Goal: Task Accomplishment & Management: Complete application form

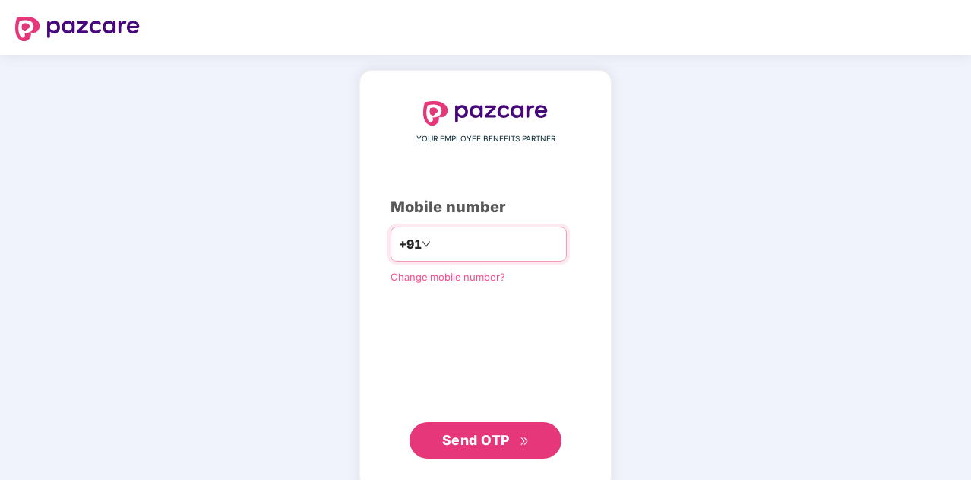
type input "**********"
click at [500, 444] on span "Send OTP" at bounding box center [476, 440] width 68 height 16
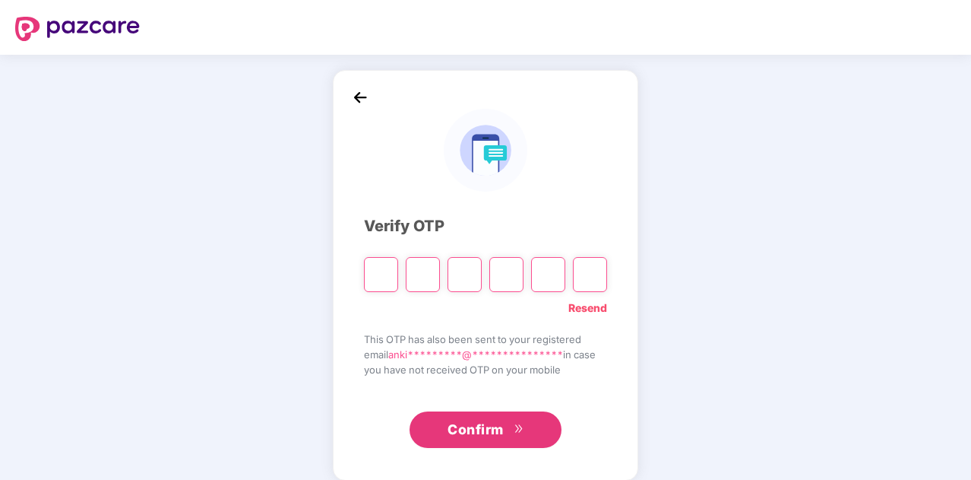
type input "*"
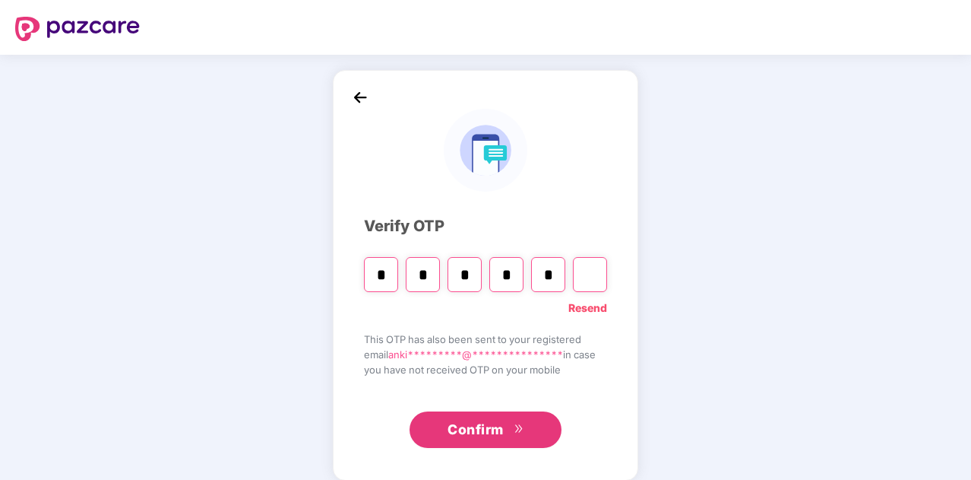
type input "*"
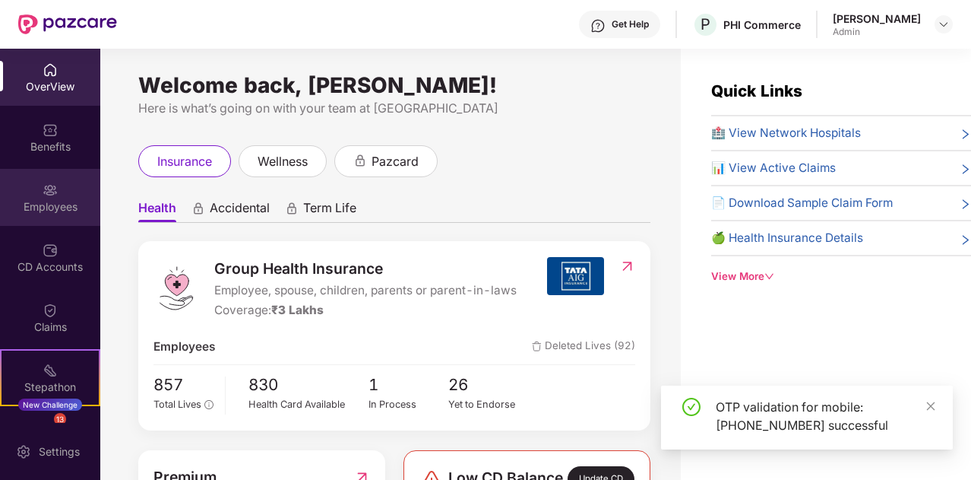
click at [46, 204] on div "Employees" at bounding box center [50, 206] width 100 height 15
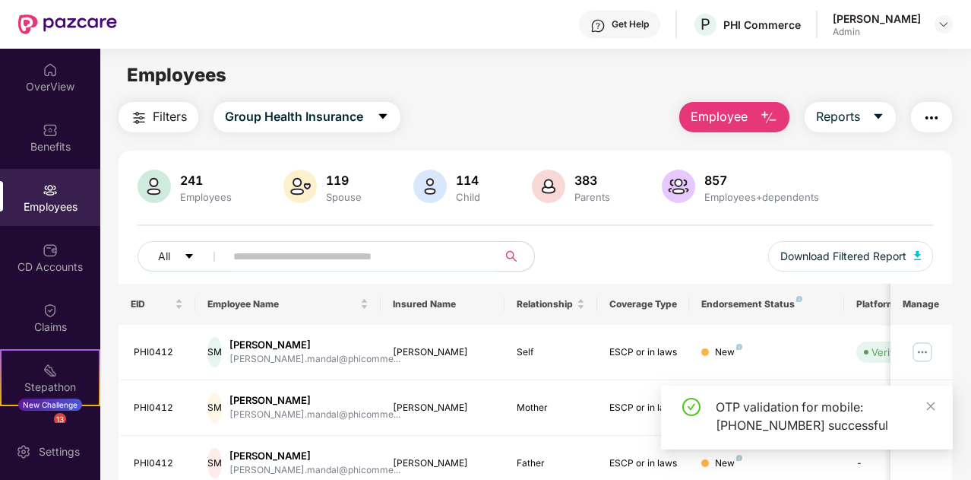
click at [729, 113] on span "Employee" at bounding box center [719, 116] width 57 height 19
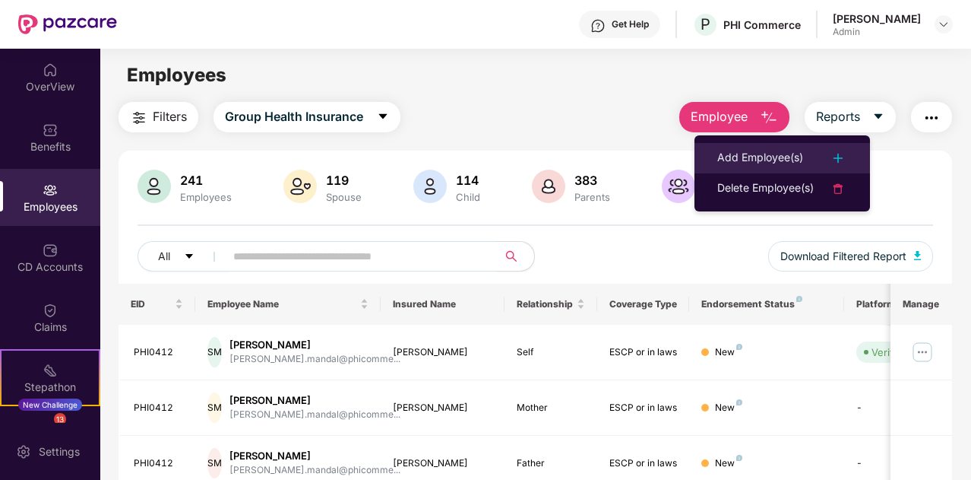
click at [754, 151] on div "Add Employee(s)" at bounding box center [760, 158] width 86 height 18
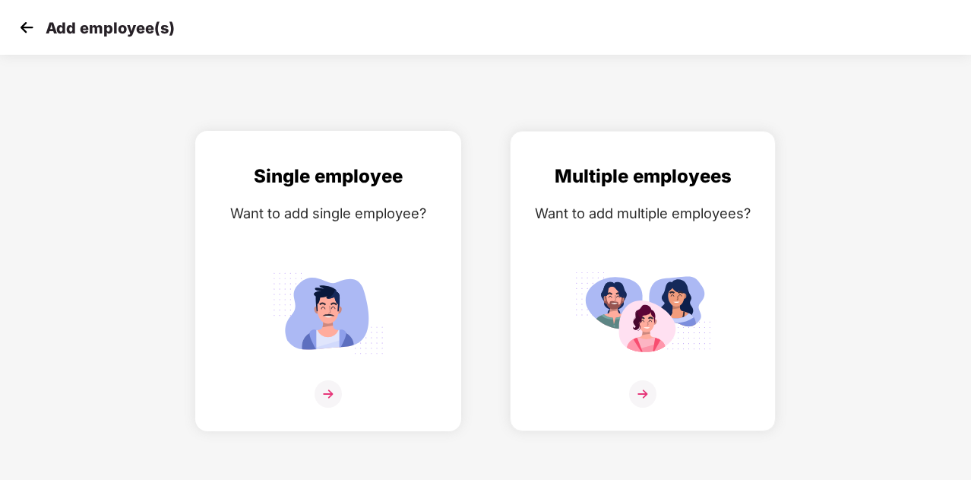
click at [369, 375] on div "Single employee Want to add single employee?" at bounding box center [328, 294] width 234 height 264
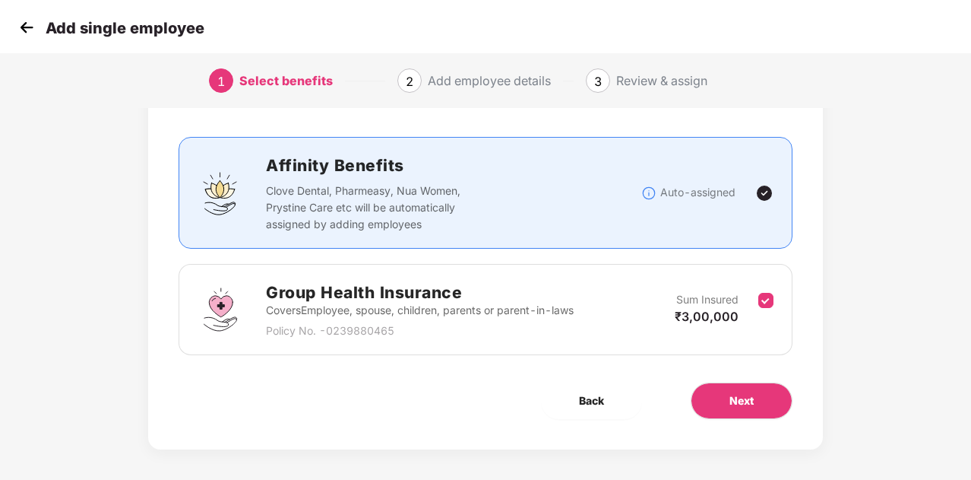
scroll to position [81, 0]
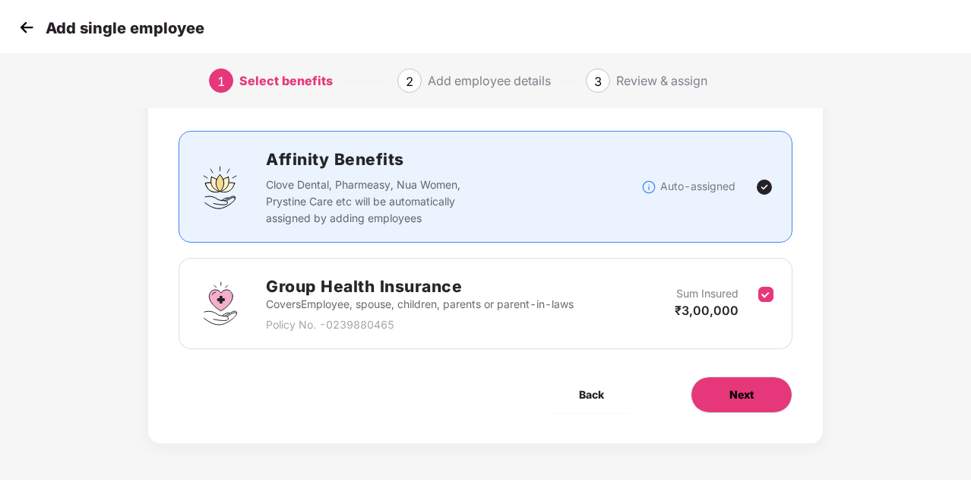
click at [745, 394] on span "Next" at bounding box center [742, 394] width 24 height 17
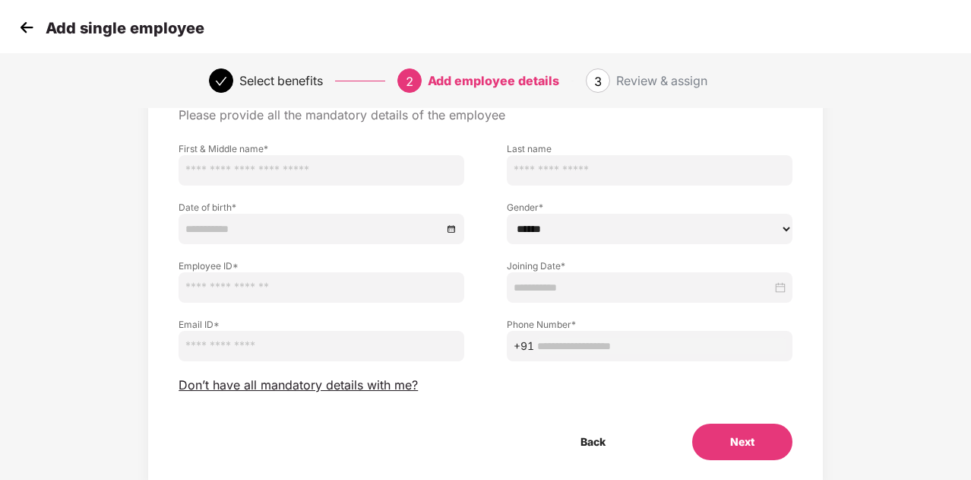
scroll to position [0, 0]
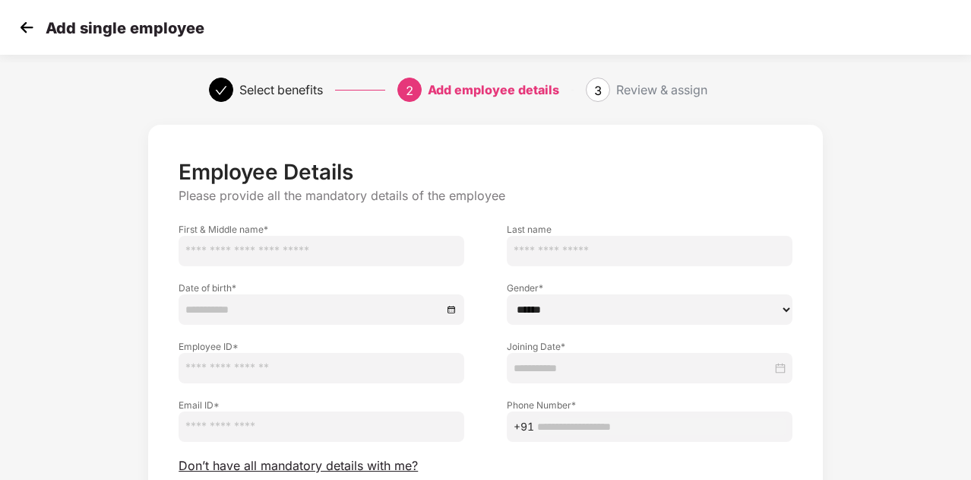
click at [21, 17] on img at bounding box center [26, 27] width 23 height 23
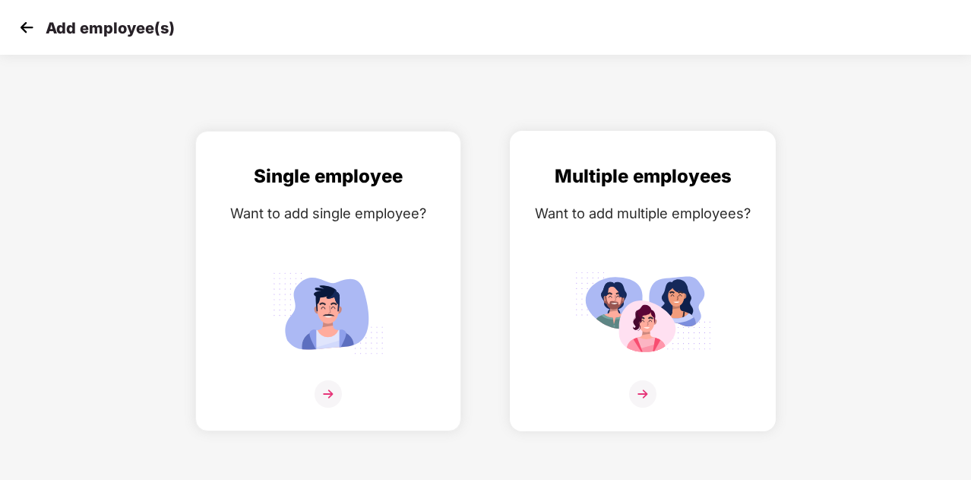
click at [595, 249] on div "Multiple employees Want to add multiple employees?" at bounding box center [643, 294] width 234 height 264
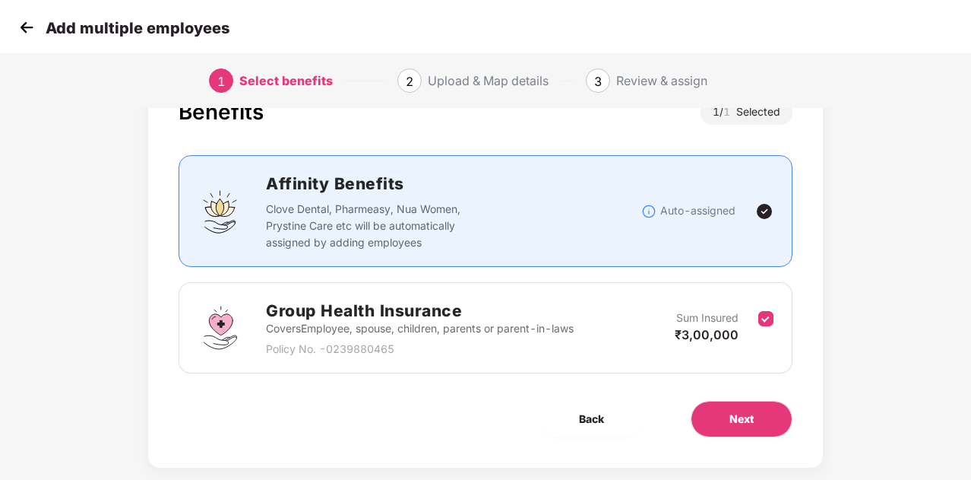
scroll to position [81, 0]
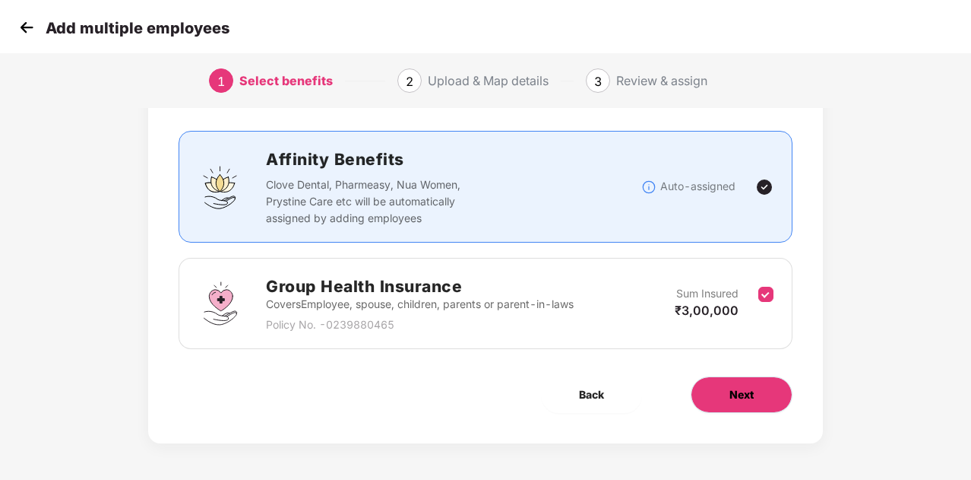
click at [752, 393] on span "Next" at bounding box center [742, 394] width 24 height 17
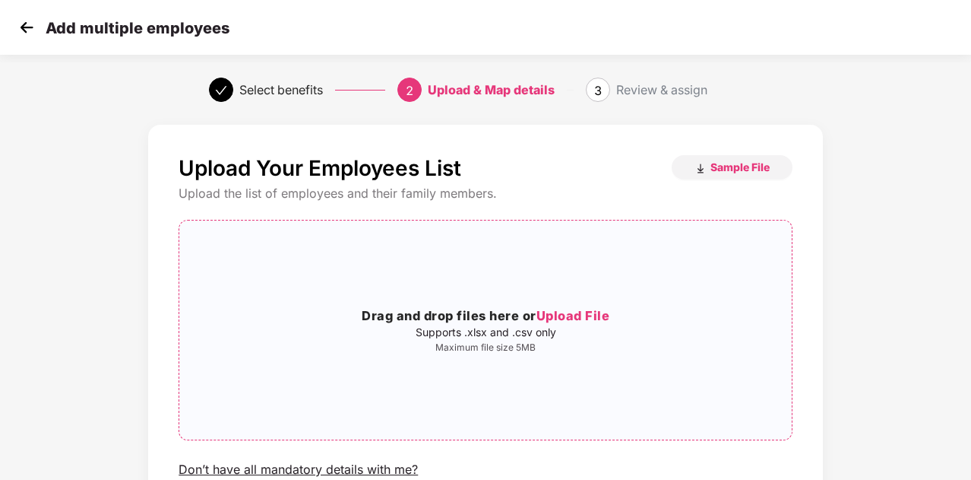
click at [570, 315] on span "Upload File" at bounding box center [574, 315] width 74 height 15
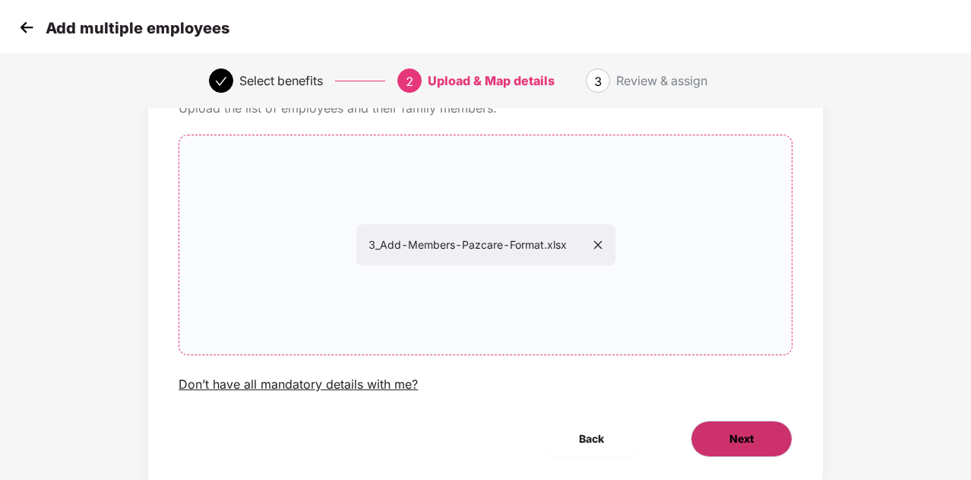
scroll to position [131, 0]
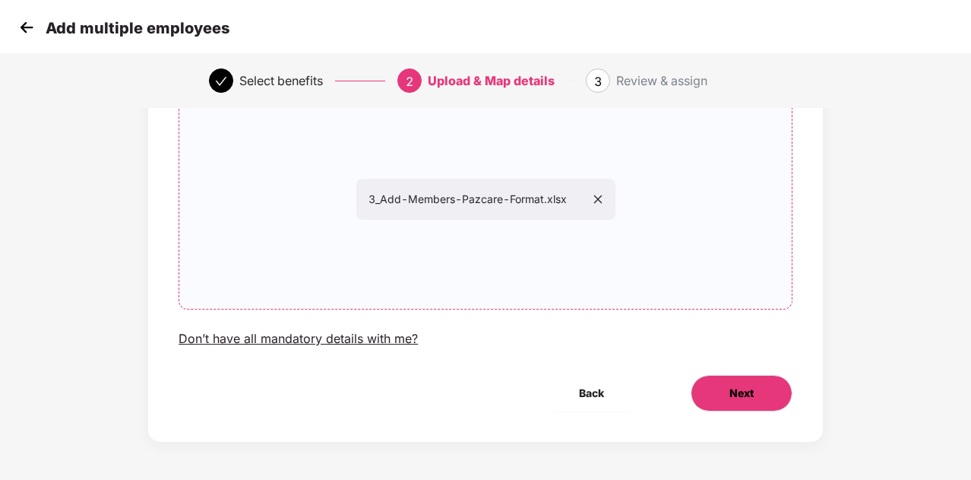
click at [737, 394] on span "Next" at bounding box center [742, 393] width 24 height 17
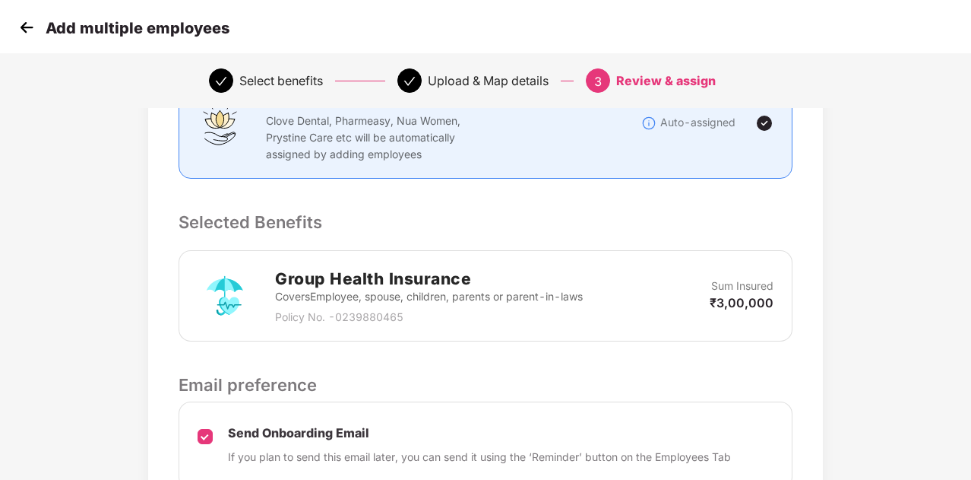
scroll to position [380, 0]
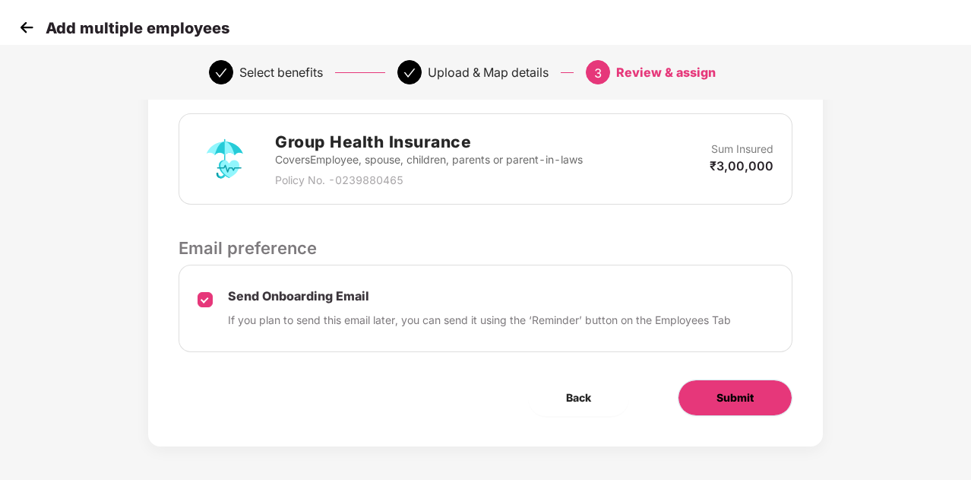
click at [754, 394] on button "Submit" at bounding box center [735, 397] width 115 height 36
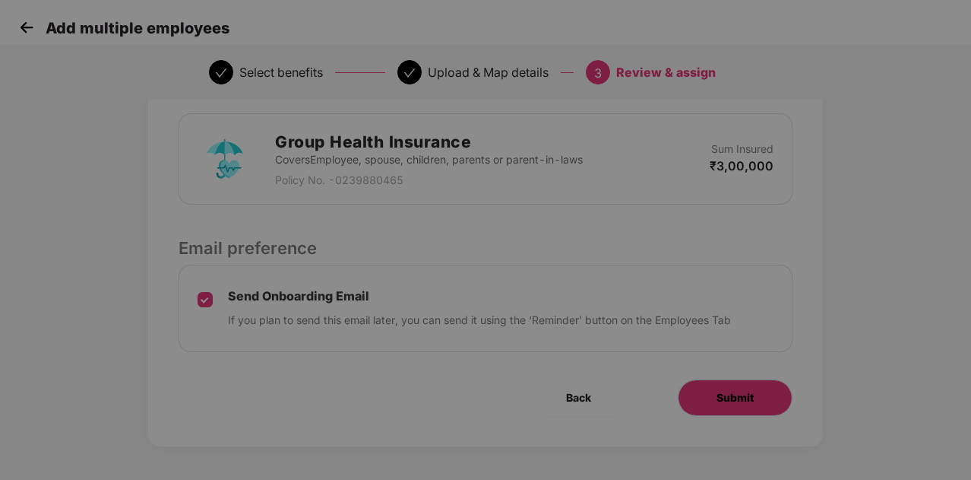
scroll to position [0, 0]
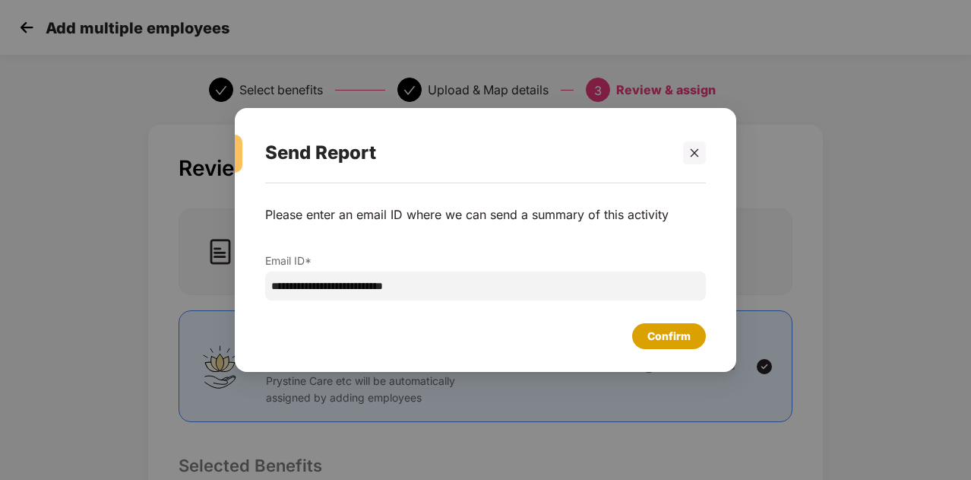
click at [680, 335] on div "Confirm" at bounding box center [669, 336] width 43 height 17
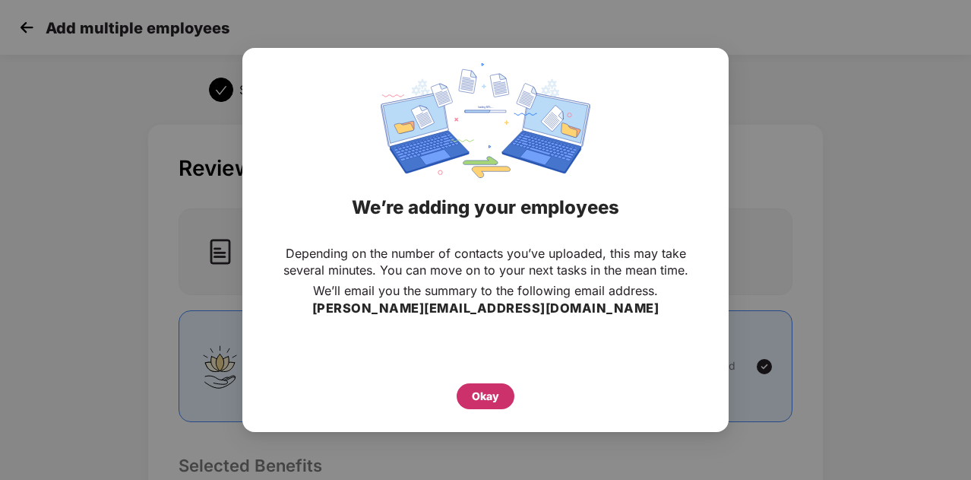
click at [491, 396] on div "Okay" at bounding box center [485, 396] width 27 height 17
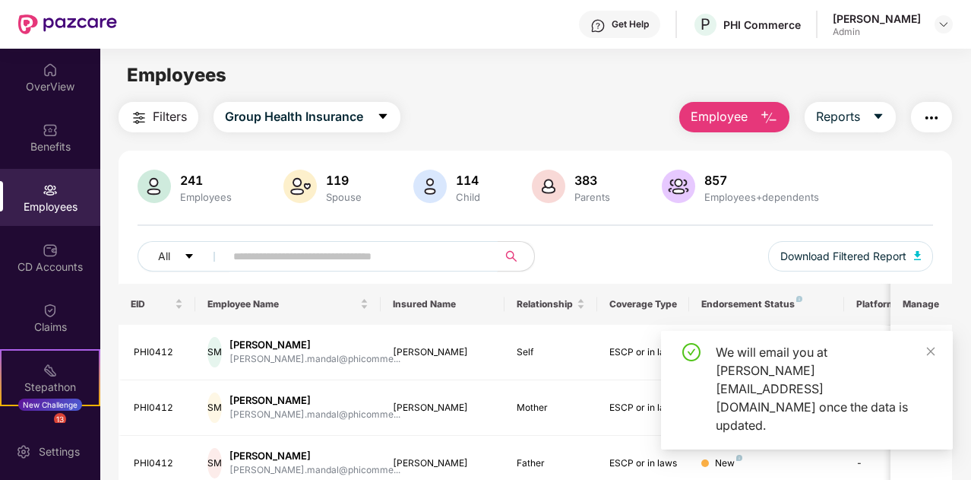
click at [409, 251] on input "text" at bounding box center [355, 256] width 244 height 23
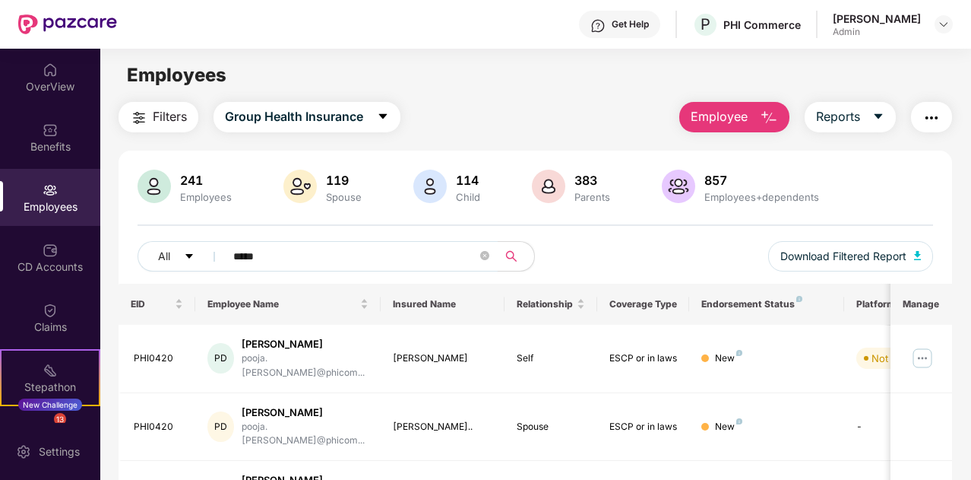
type input "*****"
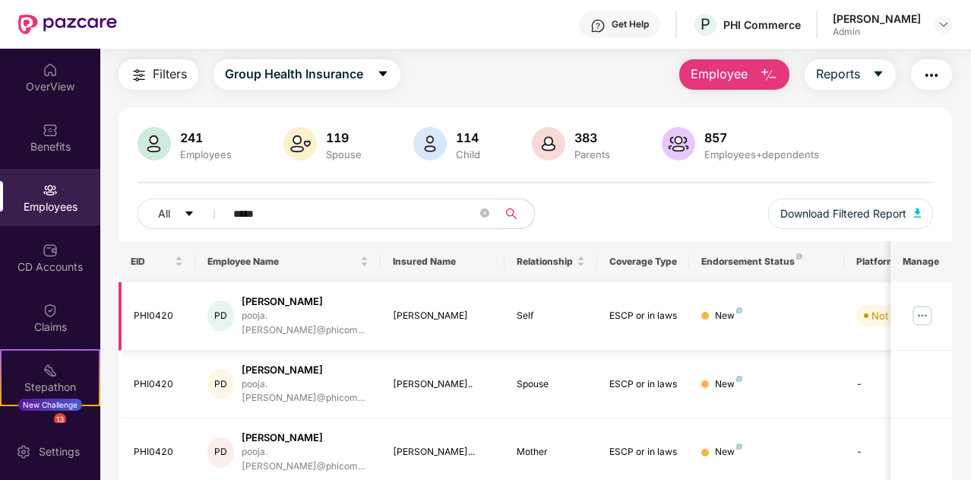
scroll to position [65, 0]
